Goal: Transaction & Acquisition: Purchase product/service

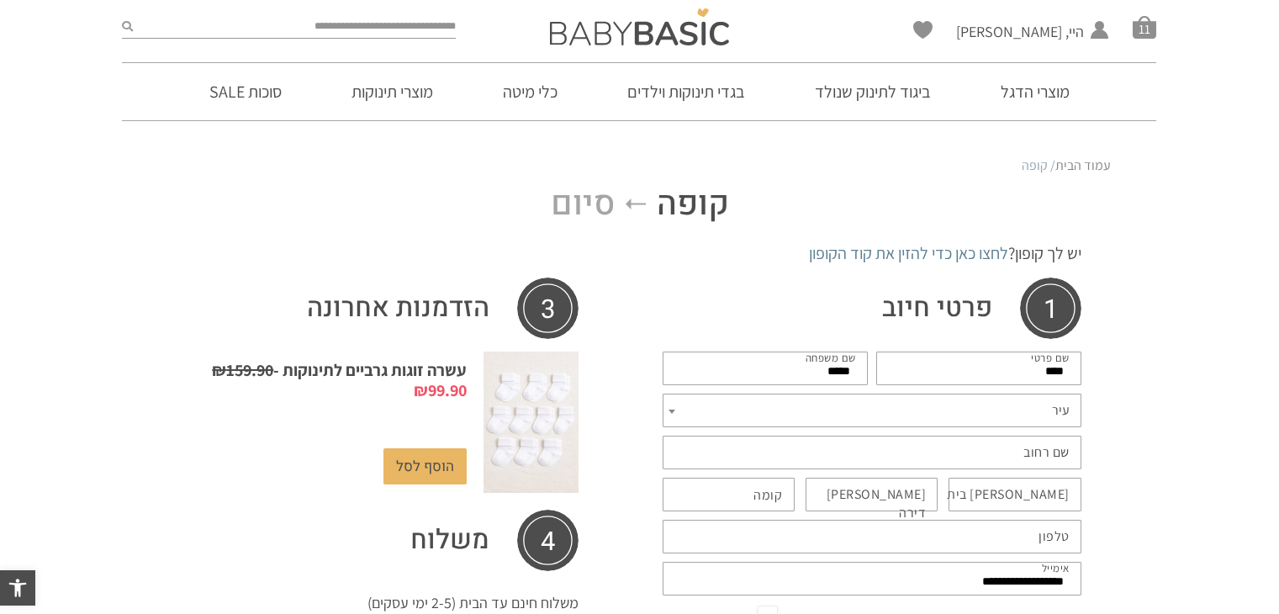
click at [1020, 394] on span "עיר" at bounding box center [872, 411] width 419 height 34
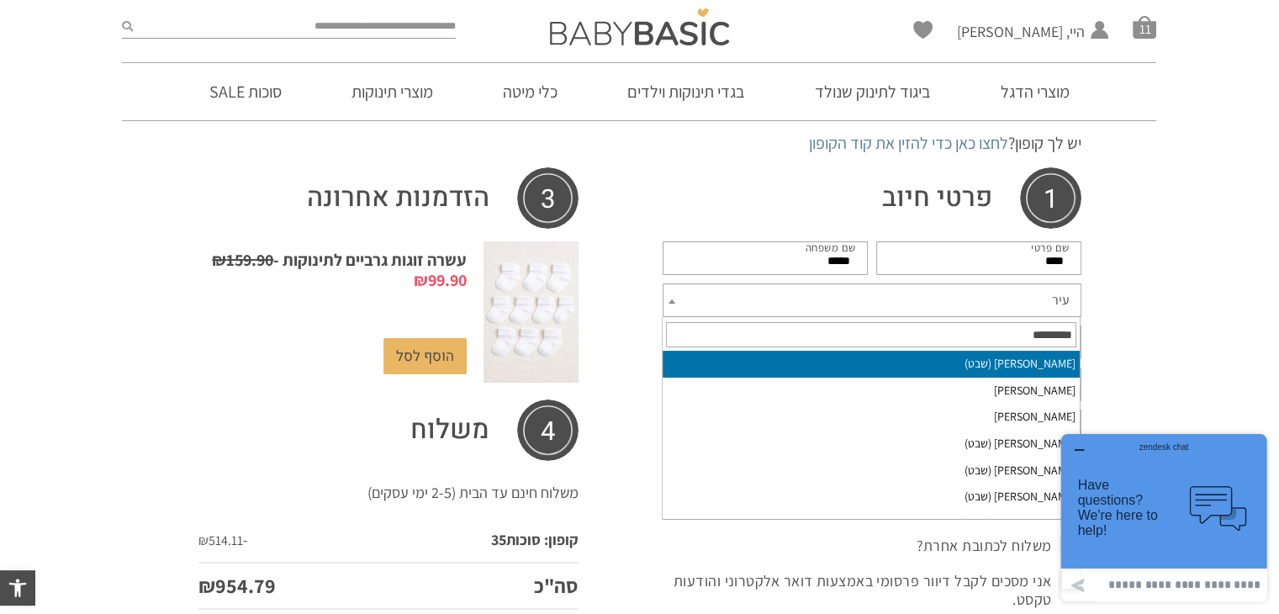
click at [1022, 337] on input "text" at bounding box center [871, 334] width 410 height 25
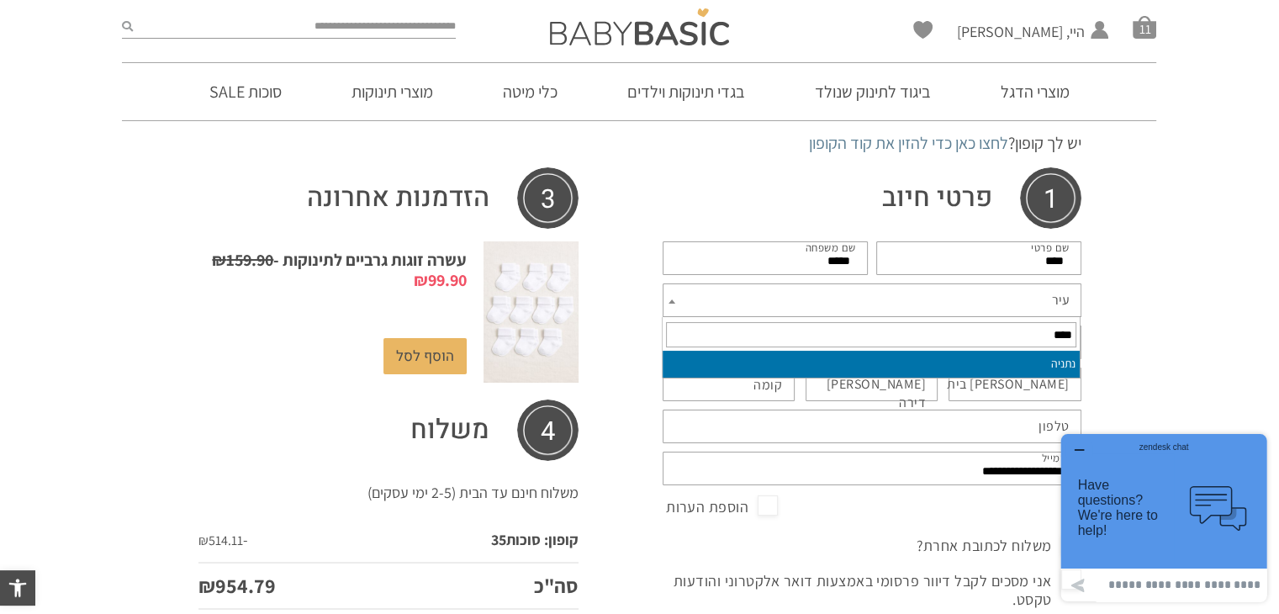
type input "****"
select select "*****"
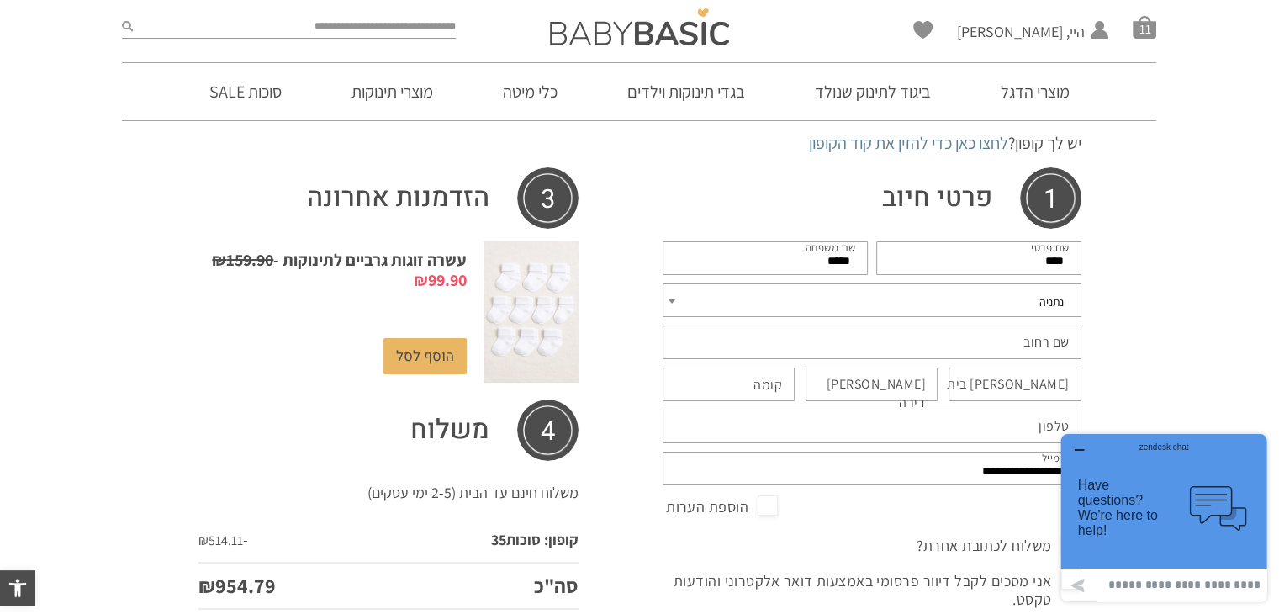
click at [1034, 341] on label "שם רחוב *" at bounding box center [1046, 342] width 46 height 18
click at [1034, 341] on input "שם רחוב *" at bounding box center [872, 342] width 419 height 34
type input "******"
click at [1002, 428] on input "טלפון *" at bounding box center [872, 426] width 419 height 34
click at [1018, 381] on input "מס בית *" at bounding box center [1014, 384] width 133 height 34
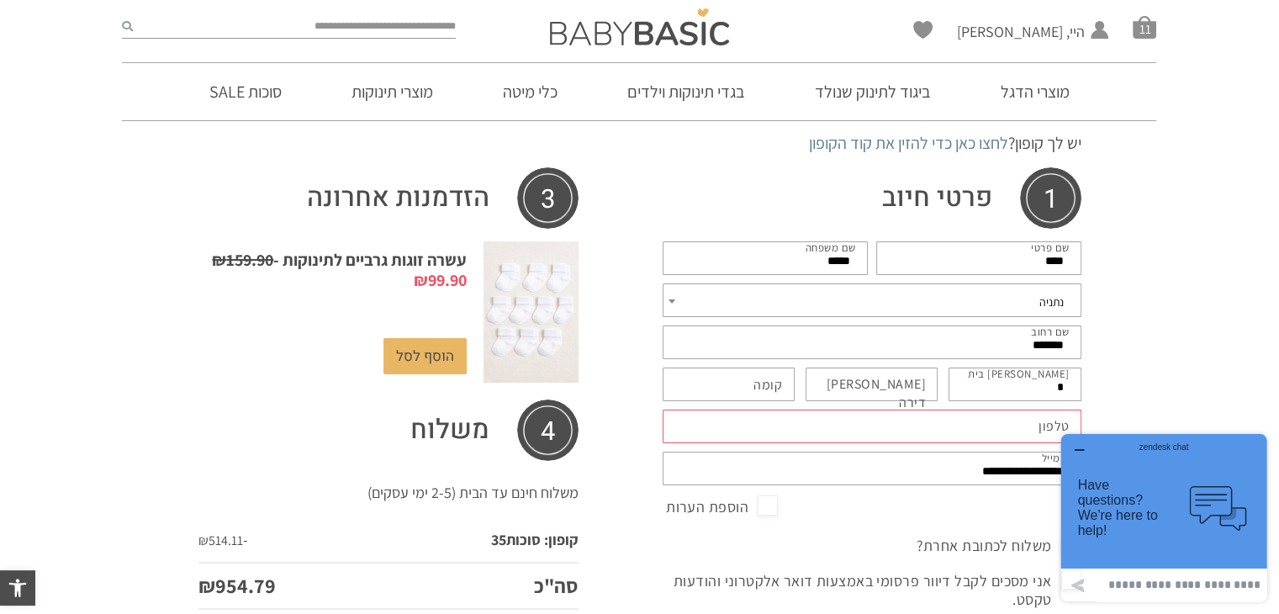
type input "*"
click at [1001, 436] on input "טלפון *" at bounding box center [872, 426] width 419 height 34
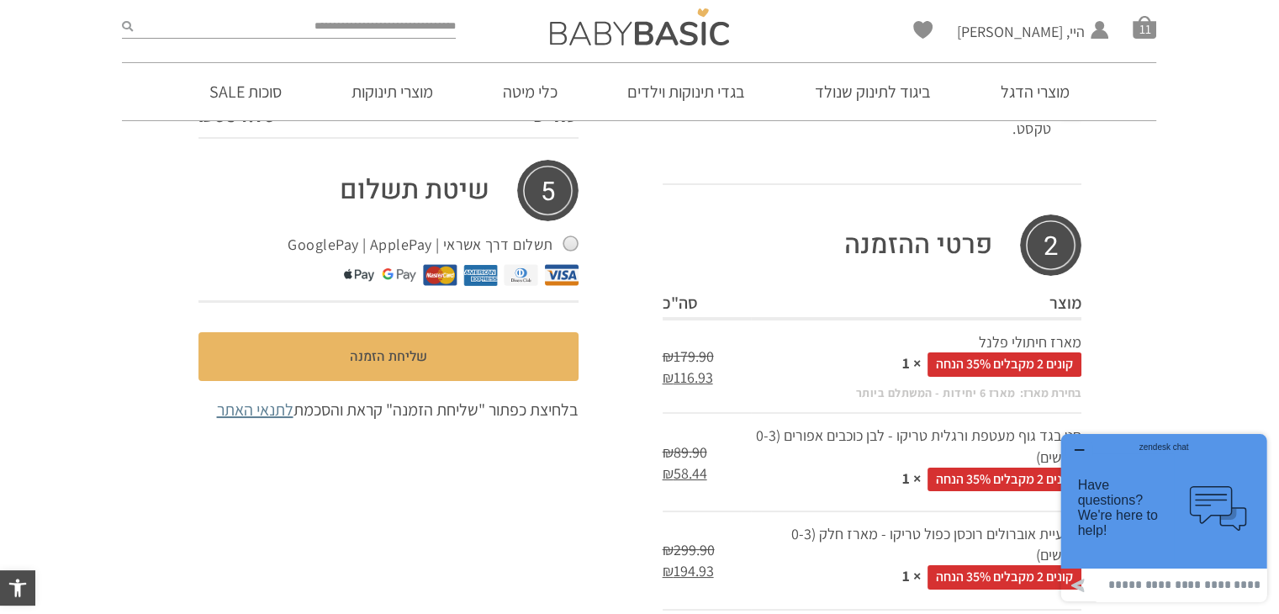
scroll to position [584, 0]
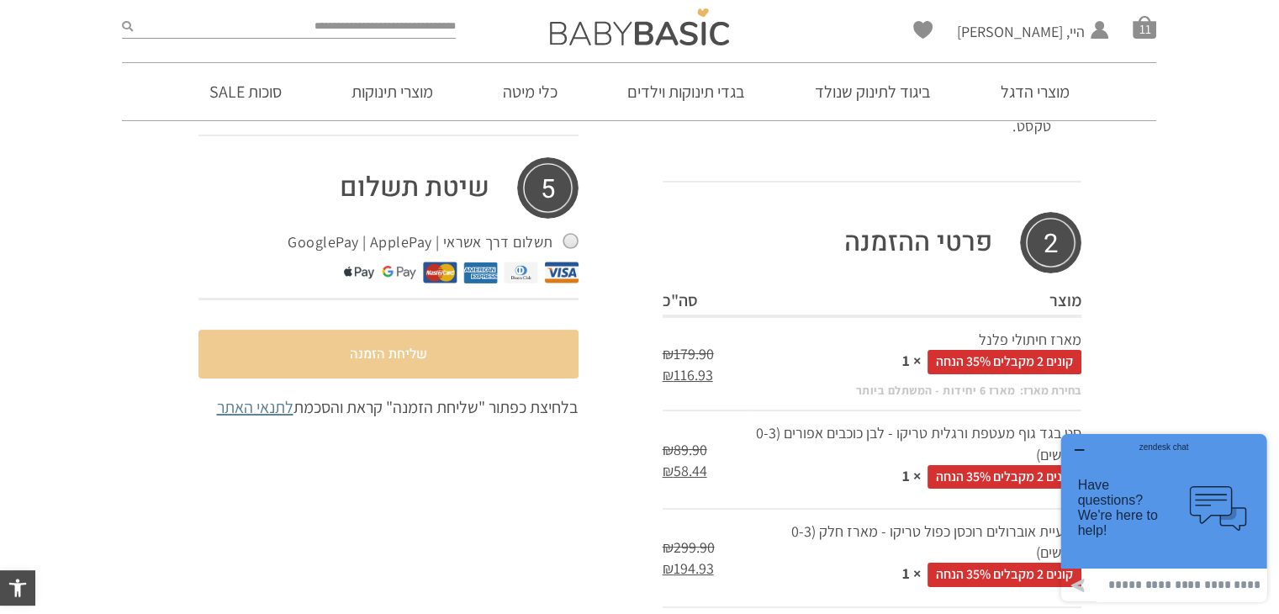
type input "**********"
click at [444, 361] on button "שליחת הזמנה" at bounding box center [388, 354] width 380 height 49
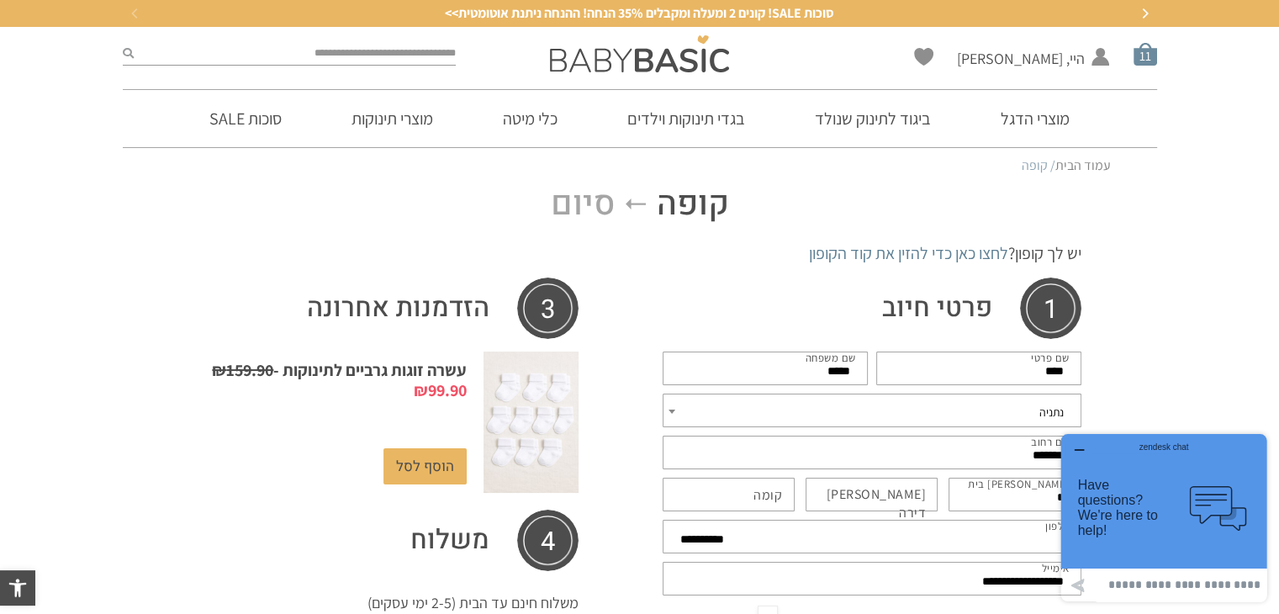
click at [1143, 50] on span "סל קניות" at bounding box center [1145, 54] width 24 height 24
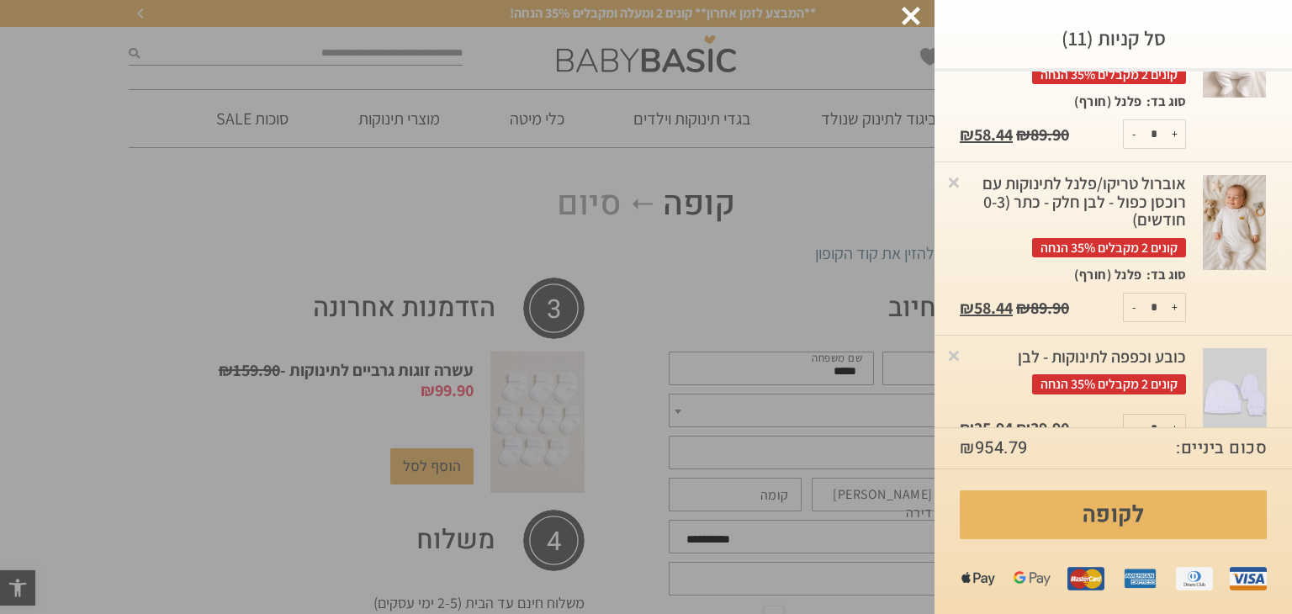
scroll to position [1403, 0]
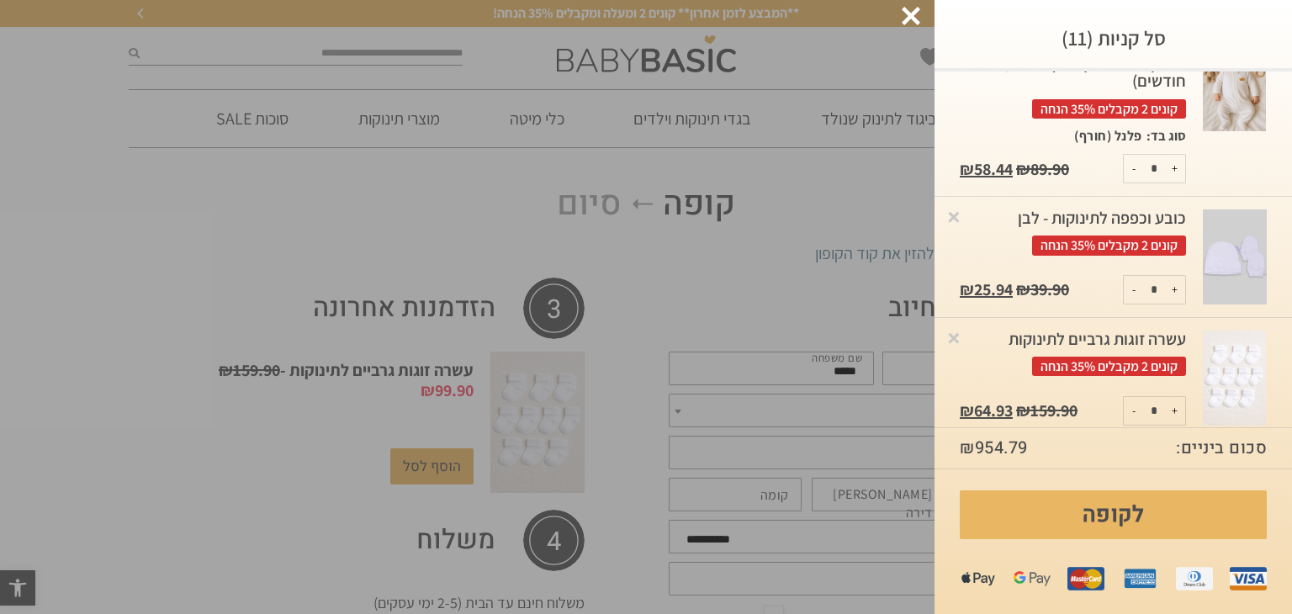
click at [1149, 223] on div "כובע וכפפה לתינוקות - לבן קונים 2 מקבלים 35% הנחה" at bounding box center [1072, 232] width 226 height 46
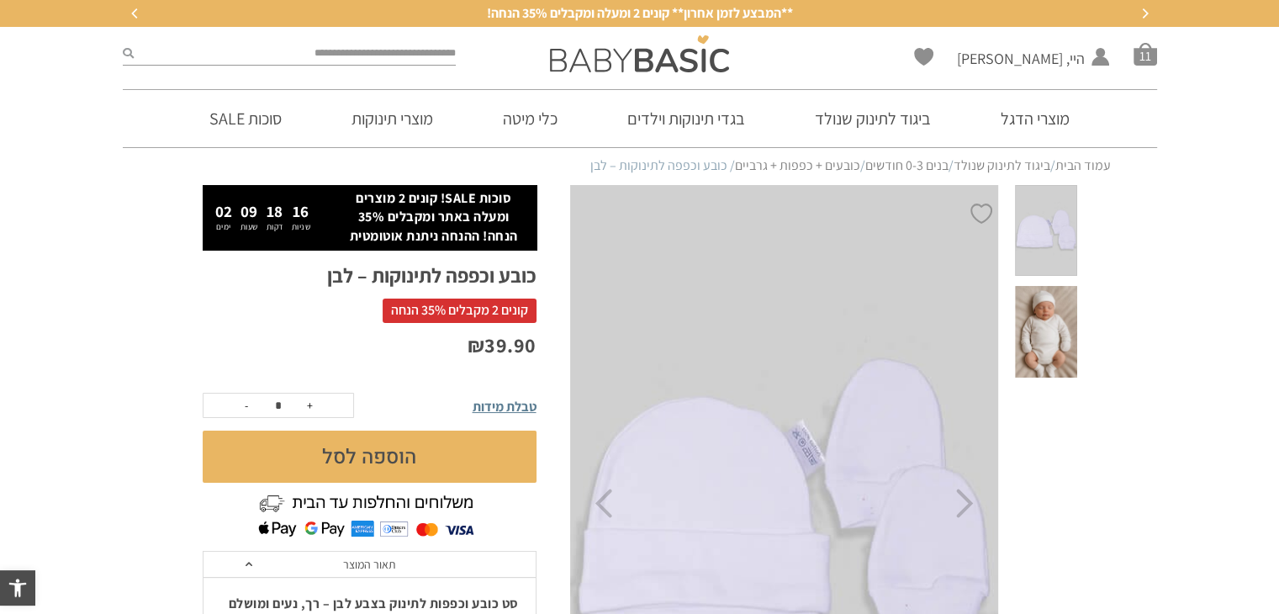
click at [1049, 307] on span at bounding box center [1045, 332] width 61 height 92
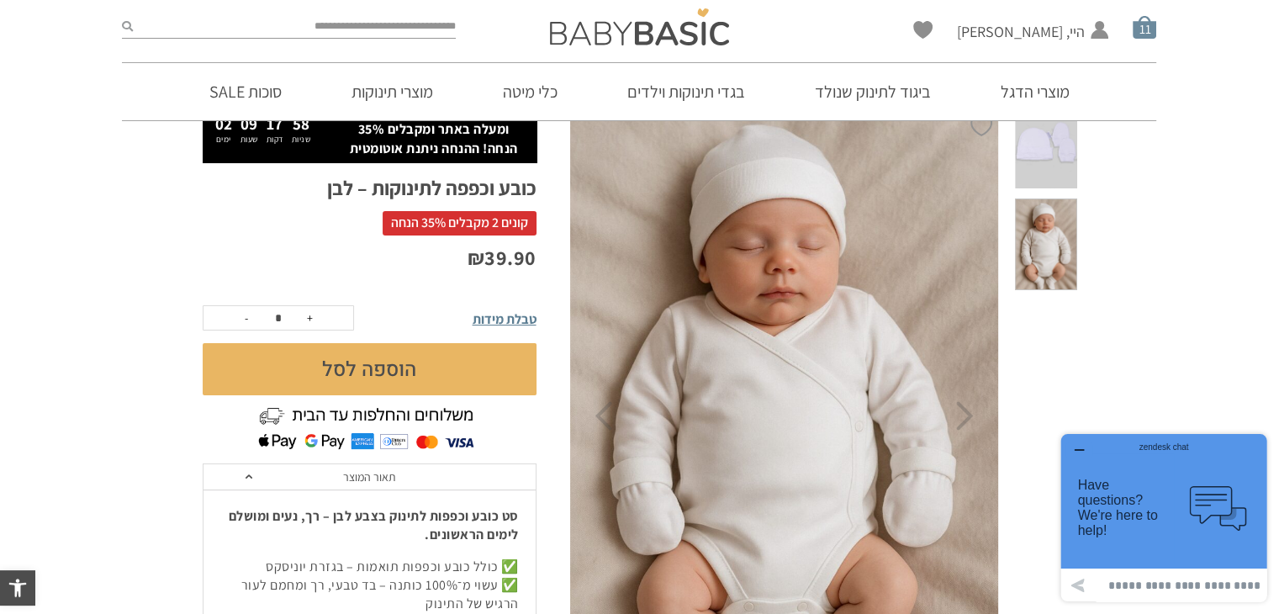
click at [1144, 34] on span "סל קניות" at bounding box center [1145, 27] width 24 height 24
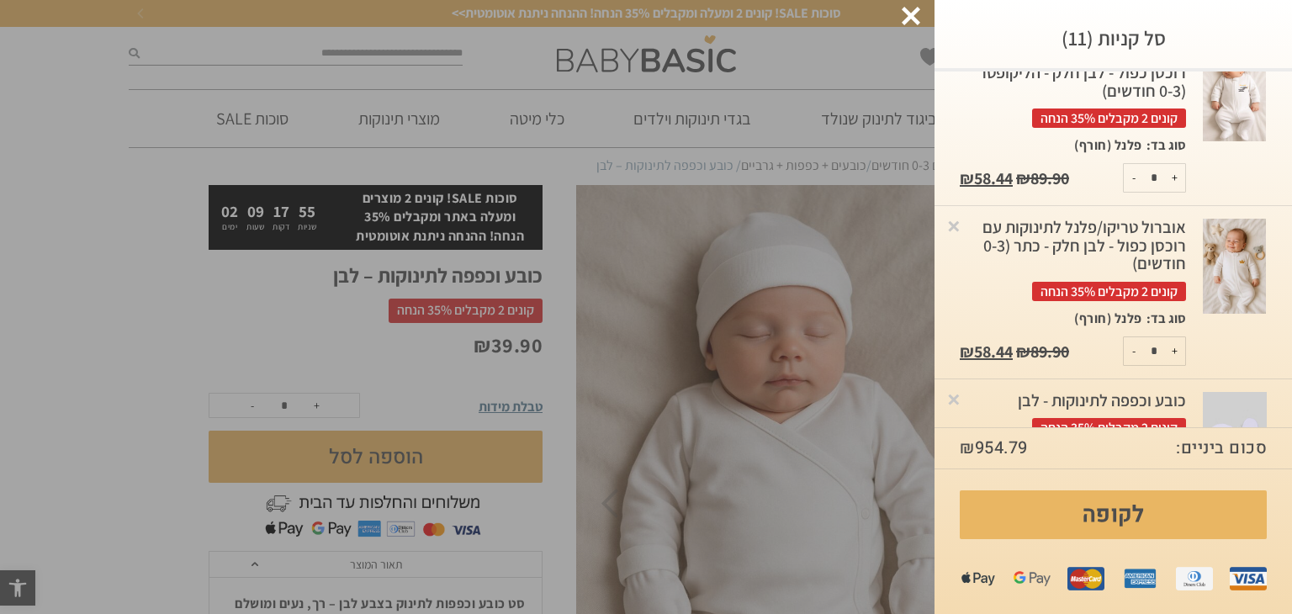
scroll to position [1403, 0]
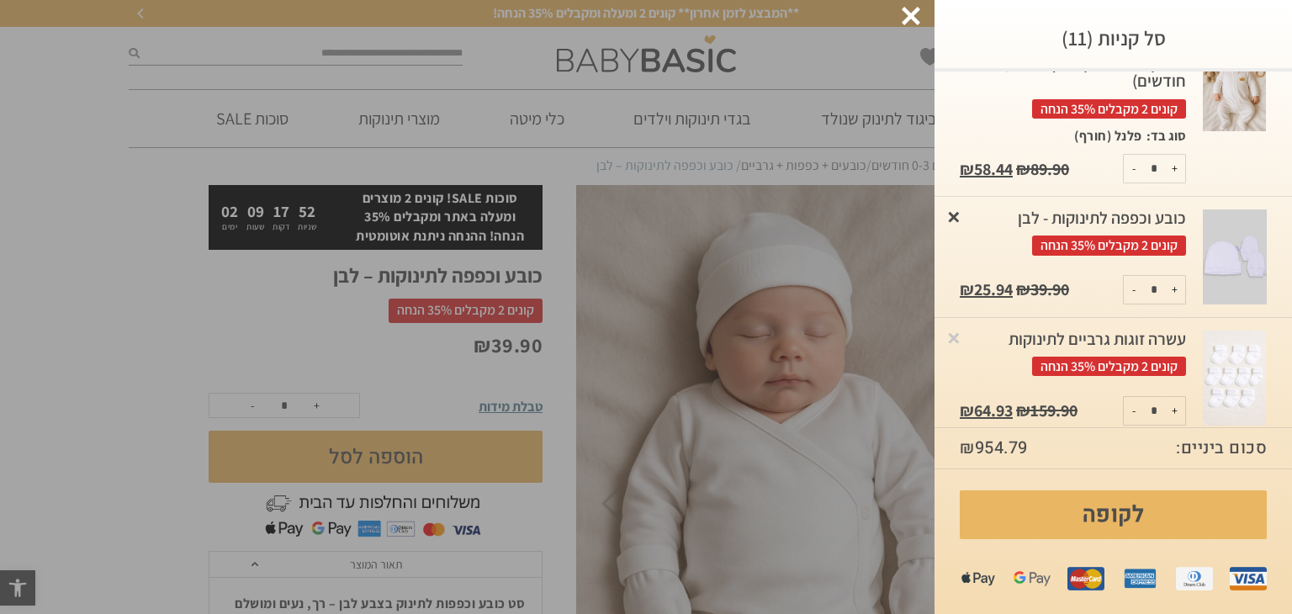
click at [962, 213] on link "×" at bounding box center [953, 216] width 17 height 17
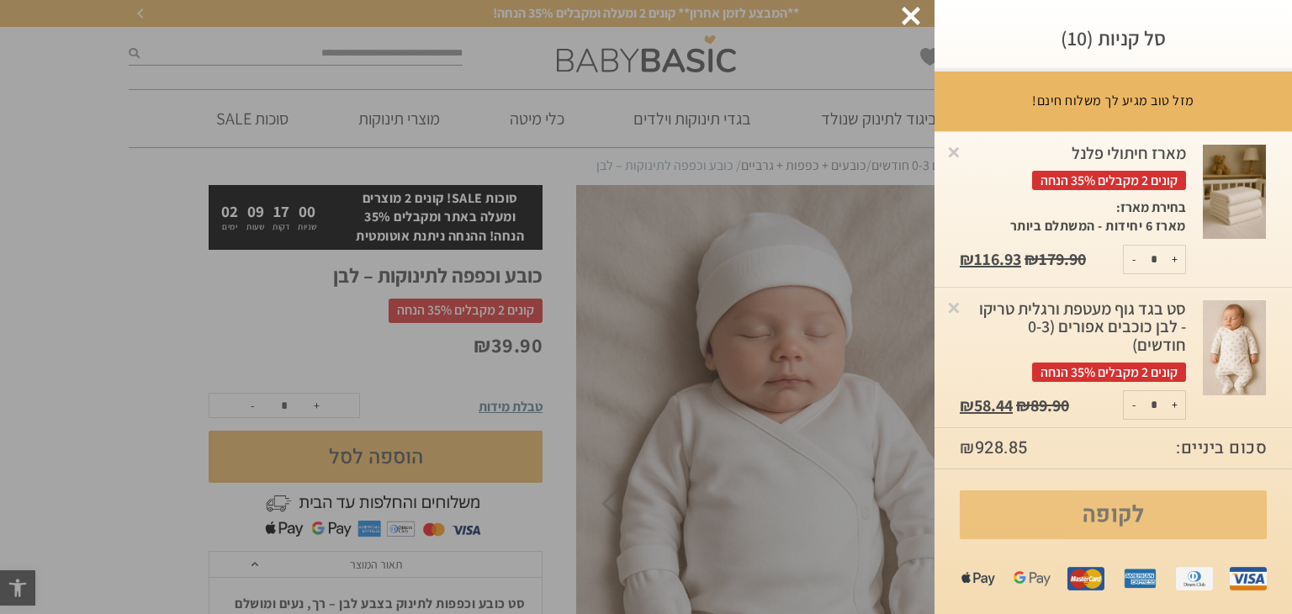
click at [1109, 508] on link "לקופה" at bounding box center [1112, 514] width 307 height 49
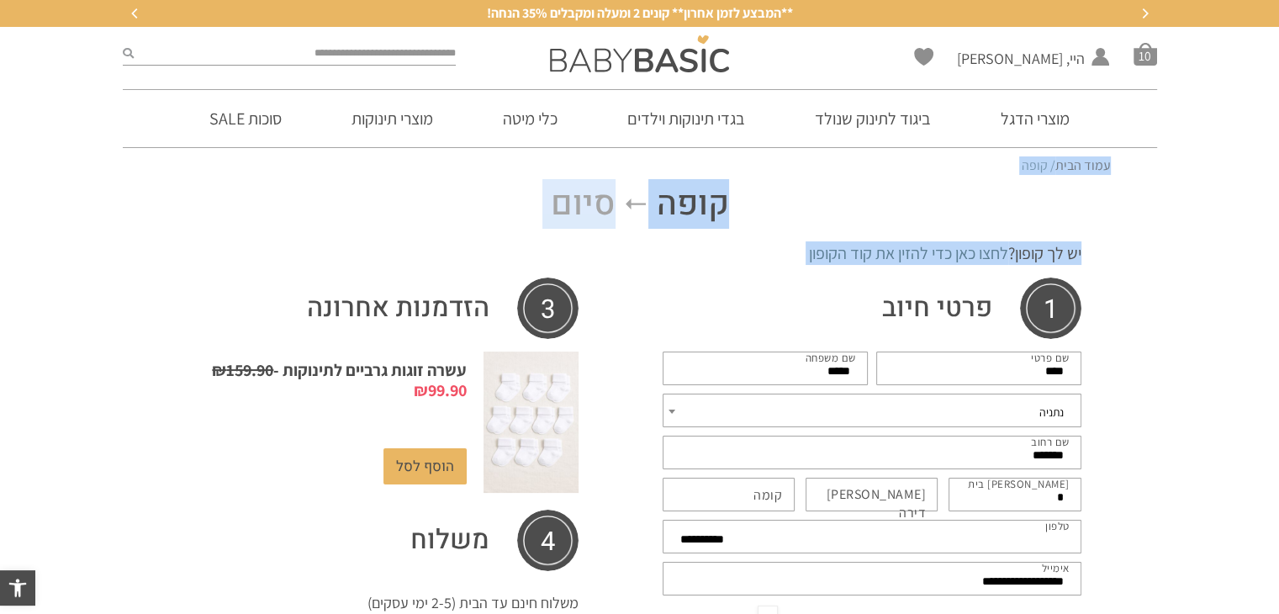
drag, startPoint x: 1276, startPoint y: 172, endPoint x: 1264, endPoint y: 330, distance: 159.4
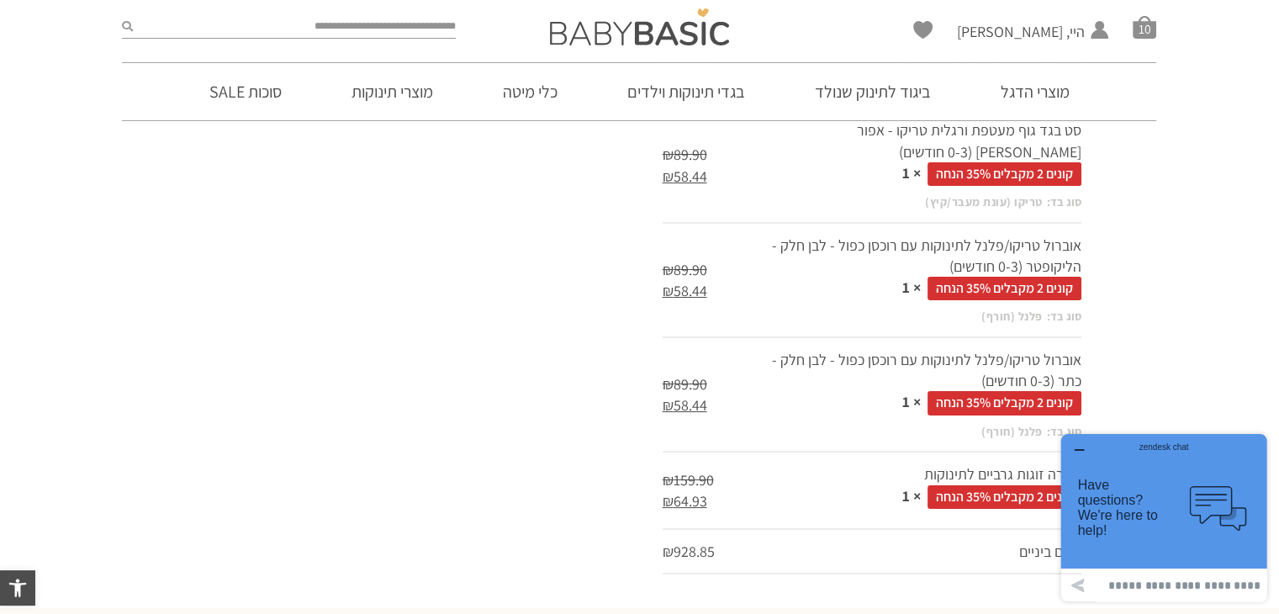
scroll to position [1446, 0]
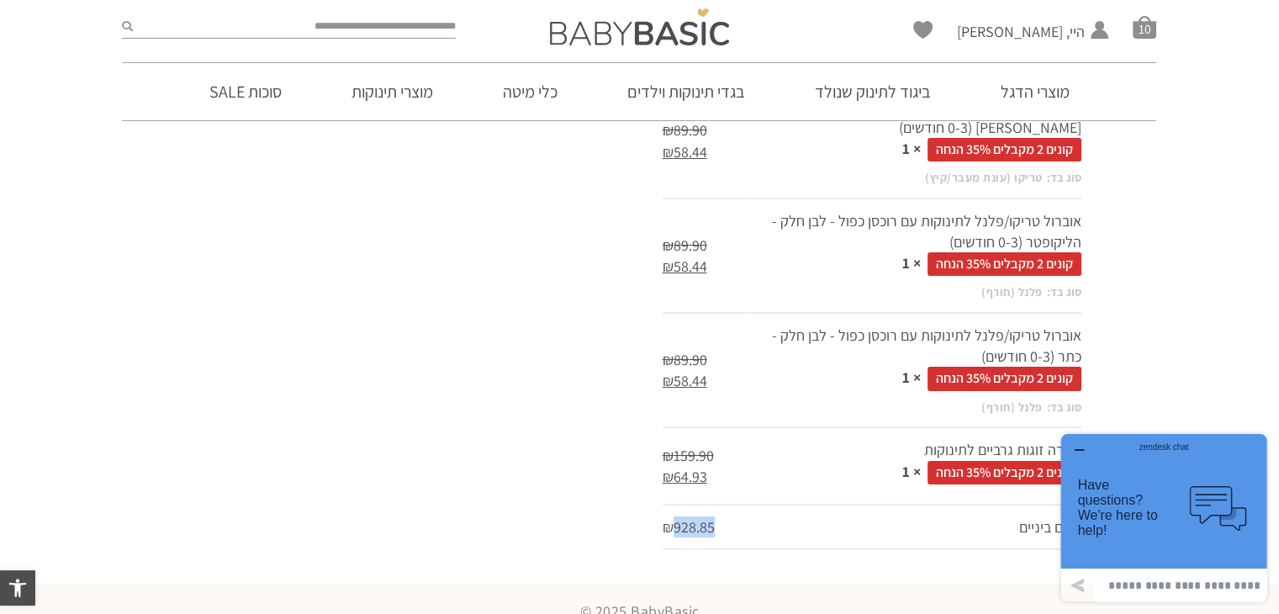
drag, startPoint x: 668, startPoint y: 502, endPoint x: 716, endPoint y: 499, distance: 48.9
click at [716, 505] on td "₪ 928.85" at bounding box center [707, 527] width 88 height 45
drag, startPoint x: 684, startPoint y: 509, endPoint x: 723, endPoint y: 497, distance: 41.2
click at [723, 505] on td "₪ 928.85" at bounding box center [707, 527] width 88 height 45
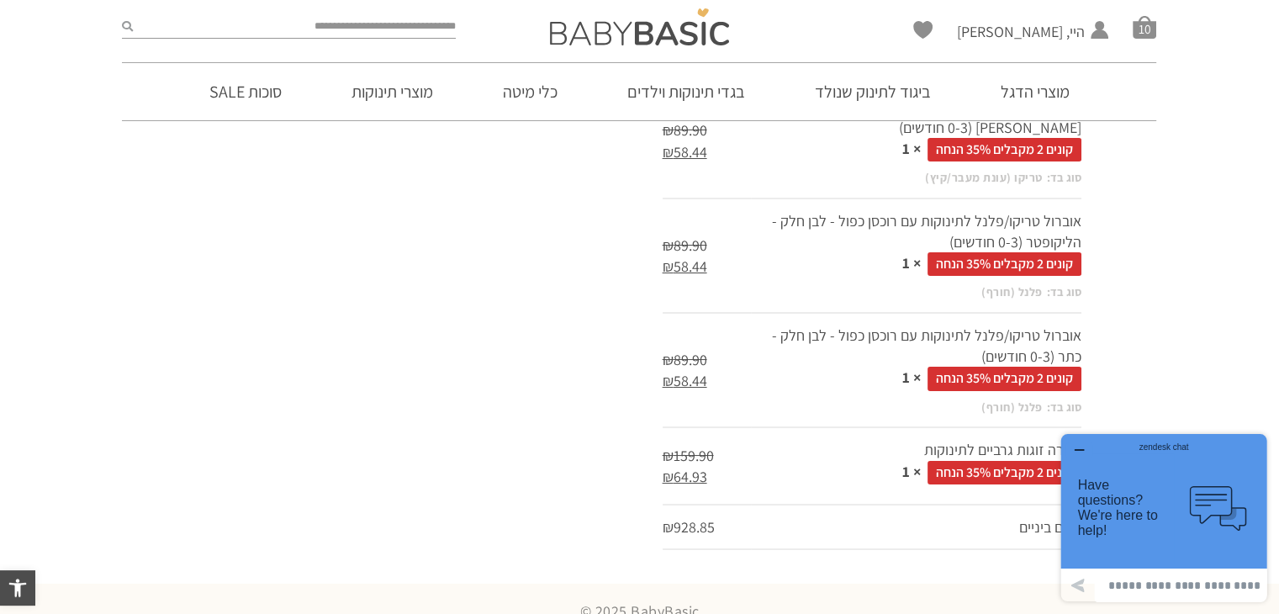
click at [723, 505] on td "₪ 928.85" at bounding box center [707, 527] width 88 height 45
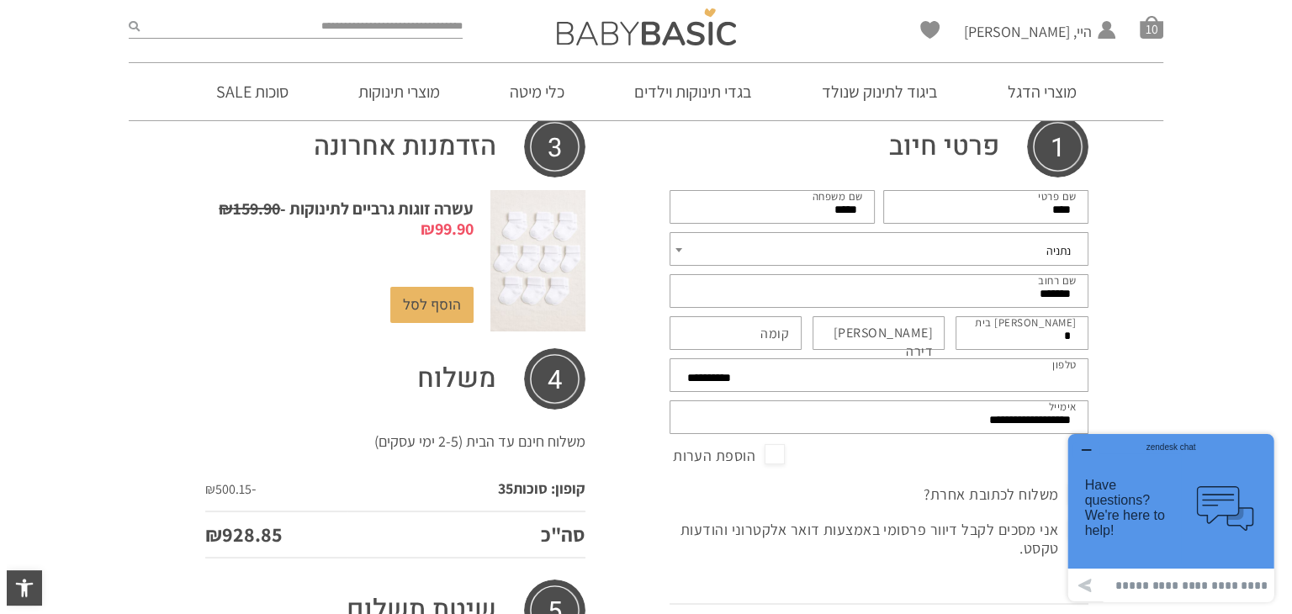
scroll to position [0, 0]
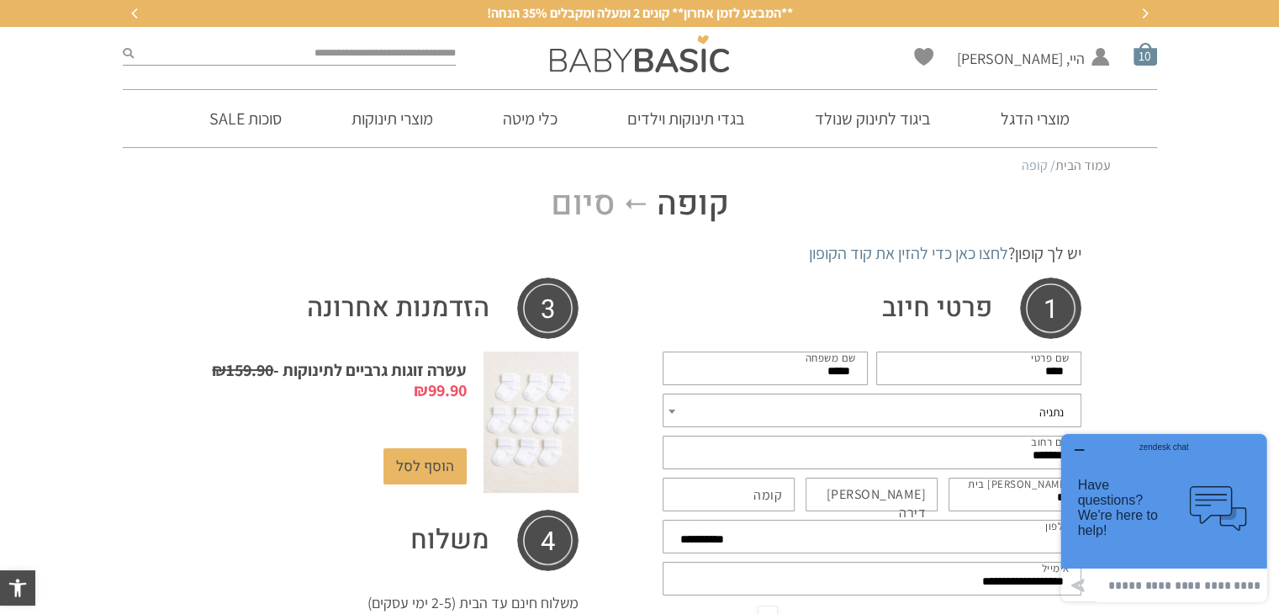
click at [1140, 53] on span "סל קניות" at bounding box center [1145, 54] width 24 height 24
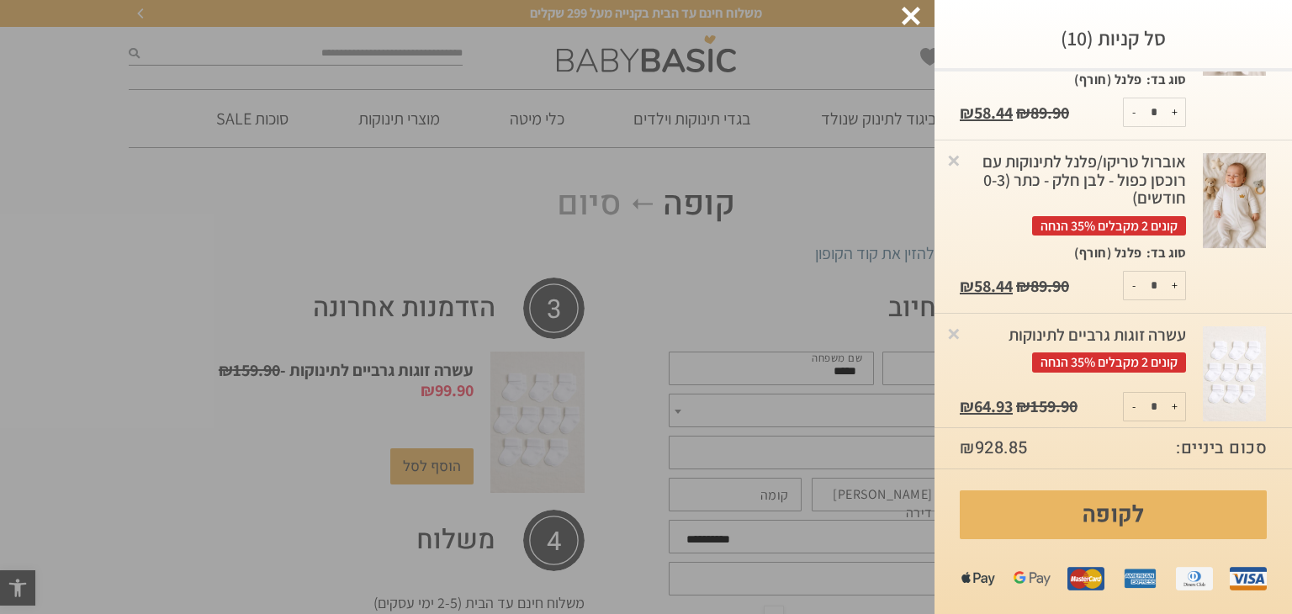
scroll to position [1286, 0]
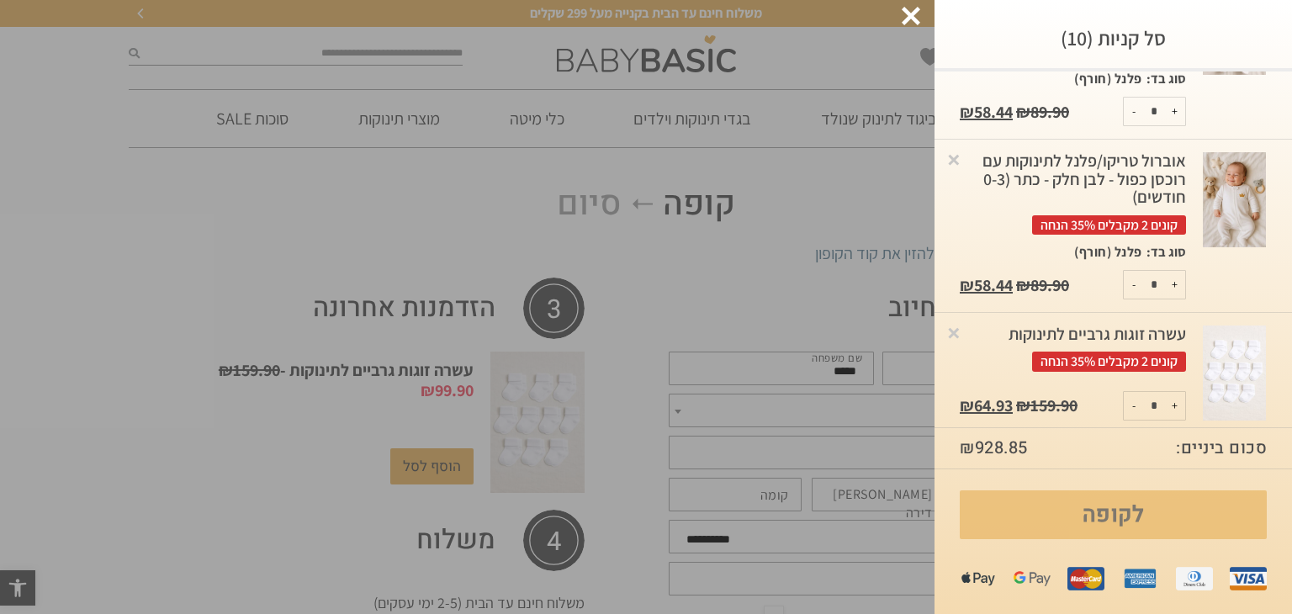
click at [1091, 512] on link "לקופה" at bounding box center [1112, 514] width 307 height 49
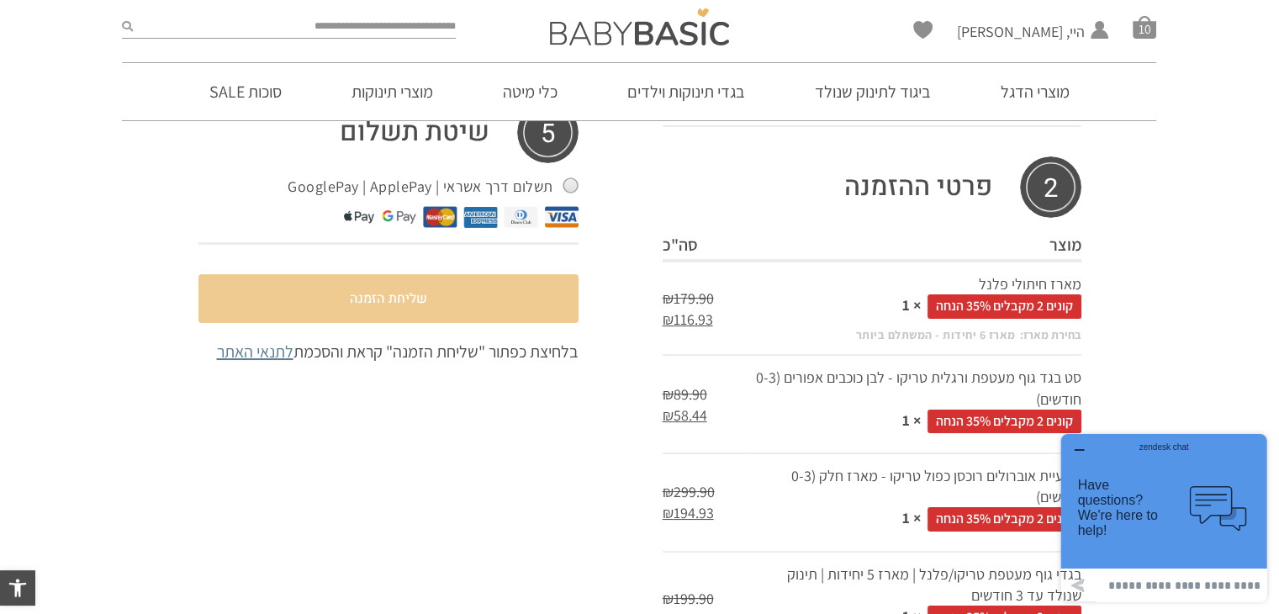
click at [453, 288] on button "שליחת הזמנה" at bounding box center [388, 298] width 380 height 49
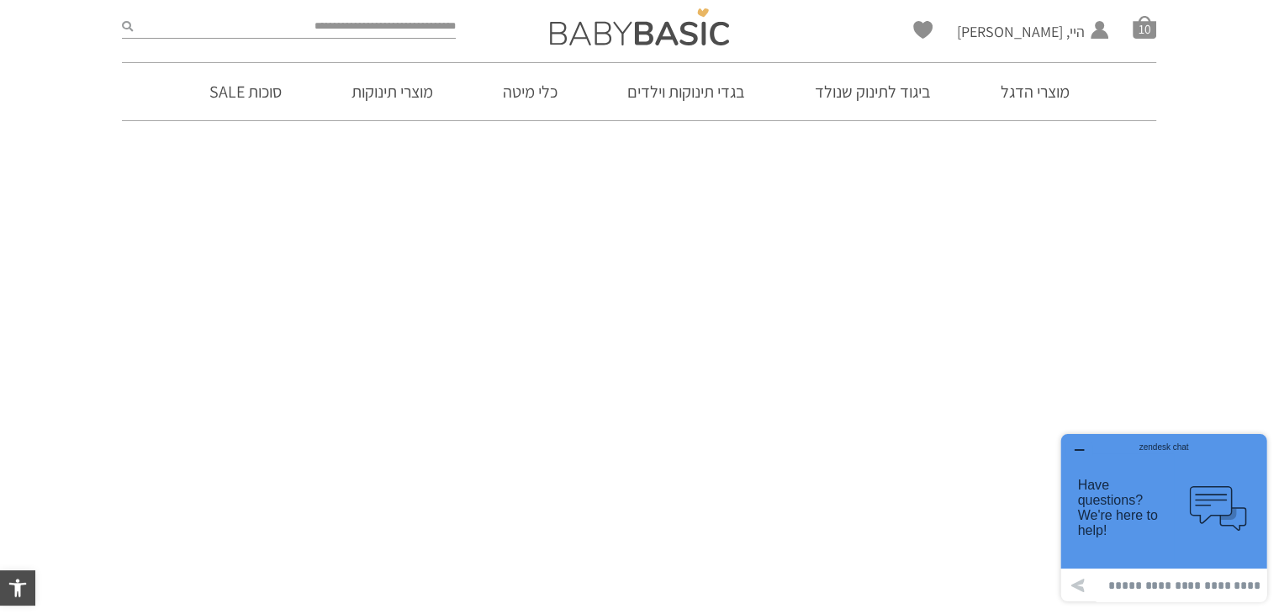
scroll to position [295, 0]
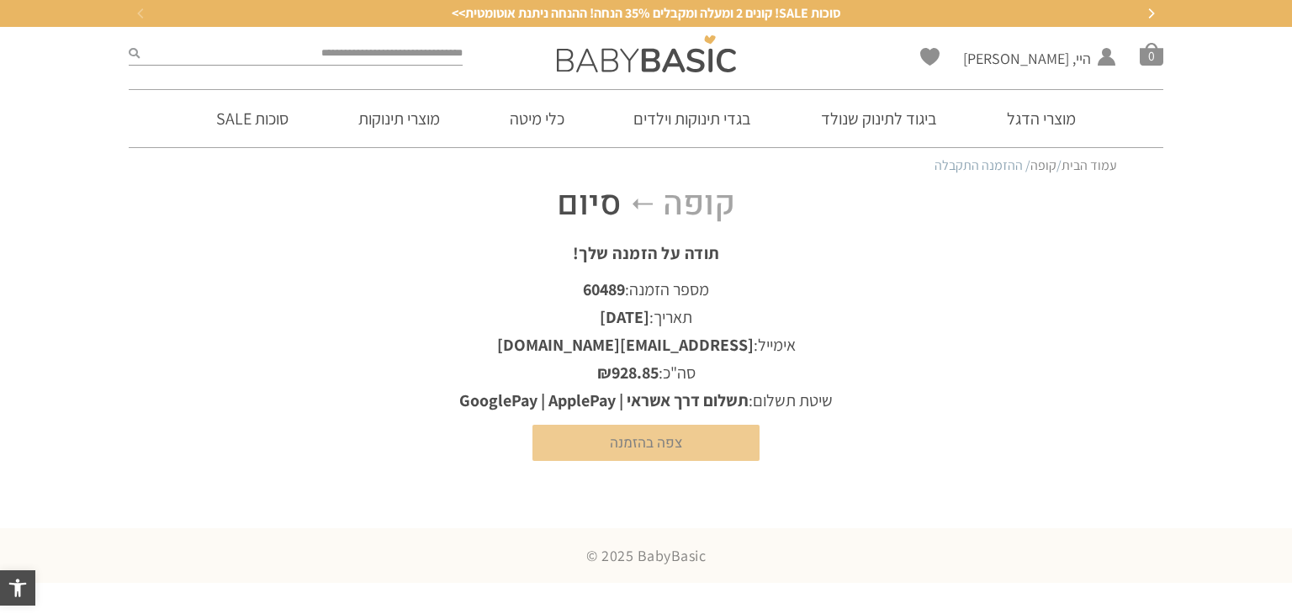
click at [693, 441] on link "צפה בהזמנה" at bounding box center [645, 443] width 227 height 36
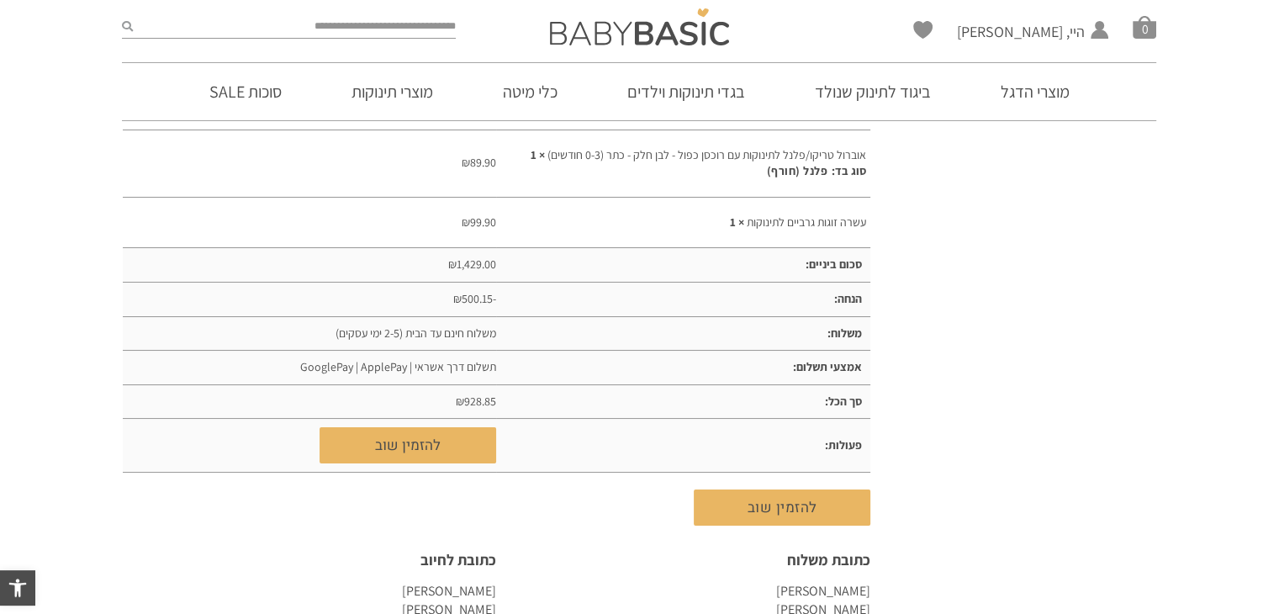
scroll to position [686, 0]
